Goal: Transaction & Acquisition: Obtain resource

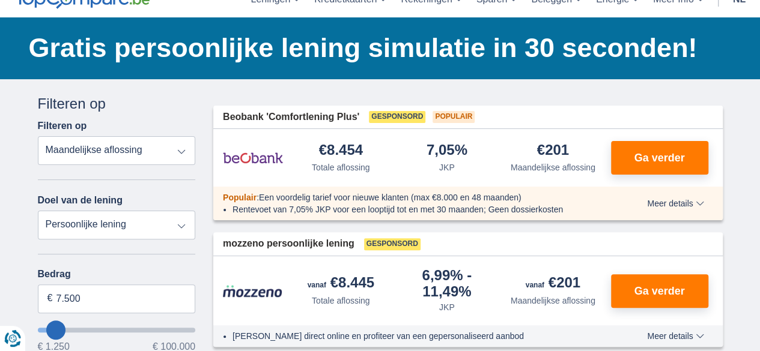
click at [180, 155] on select "Totale aflossing JKP Maandelijkse aflossing" at bounding box center [117, 150] width 158 height 29
click at [38, 136] on select "Totale aflossing JKP Maandelijkse aflossing" at bounding box center [117, 150] width 158 height 29
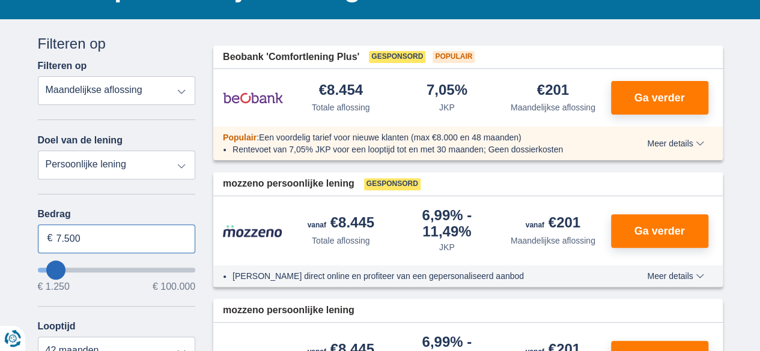
click at [90, 238] on input "7.500" at bounding box center [117, 239] width 158 height 29
type input "7"
type input "1.500"
type input "1250"
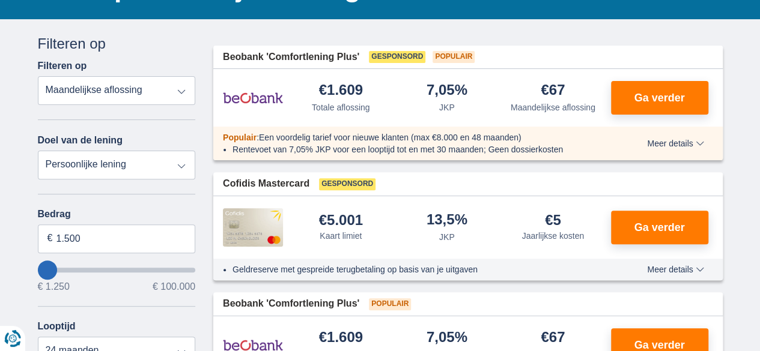
scroll to position [180, 0]
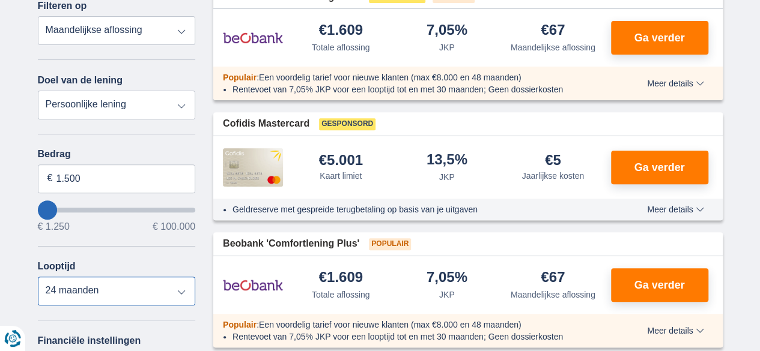
click at [183, 291] on select "12 maanden 18 maanden 24 maanden" at bounding box center [117, 291] width 158 height 29
select select "12"
click at [38, 277] on select "12 maanden 18 maanden 24 maanden" at bounding box center [117, 291] width 158 height 29
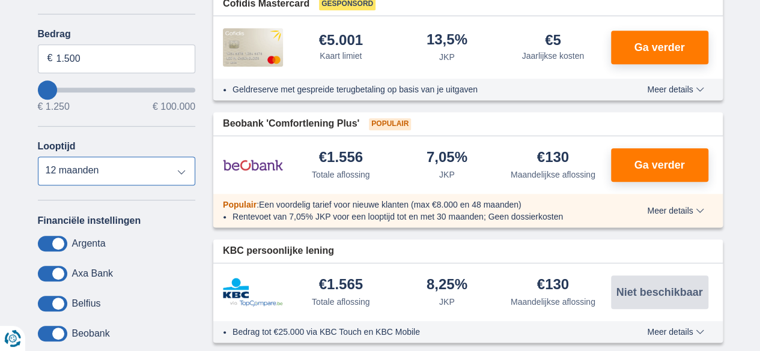
scroll to position [360, 0]
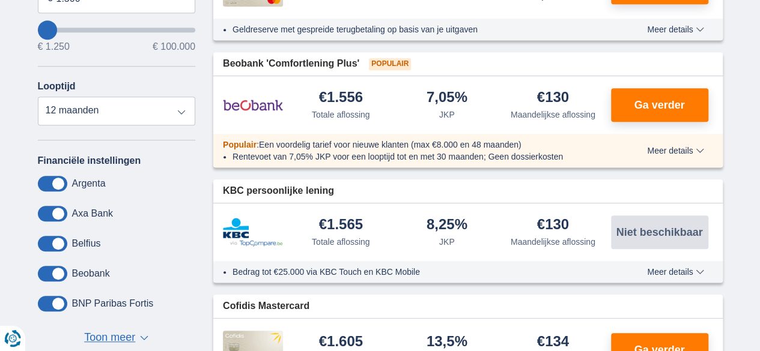
click at [58, 305] on span at bounding box center [52, 304] width 29 height 16
click at [0, 0] on input "checkbox" at bounding box center [0, 0] width 0 height 0
drag, startPoint x: 44, startPoint y: 303, endPoint x: 68, endPoint y: 305, distance: 24.1
click at [68, 305] on div "BNP Paribas Fortis" at bounding box center [117, 304] width 158 height 16
drag, startPoint x: 47, startPoint y: 303, endPoint x: 59, endPoint y: 303, distance: 11.4
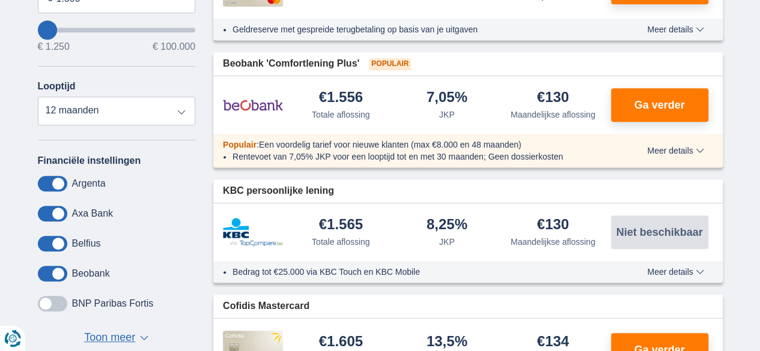
click at [59, 303] on span at bounding box center [52, 304] width 29 height 16
click at [0, 0] on input "checkbox" at bounding box center [0, 0] width 0 height 0
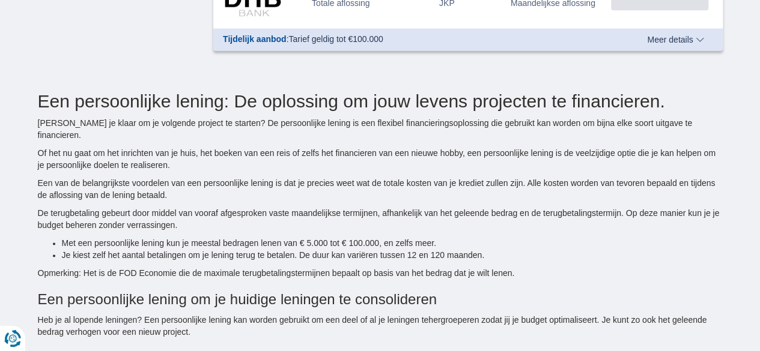
scroll to position [601, 0]
